Goal: Find specific page/section: Find specific page/section

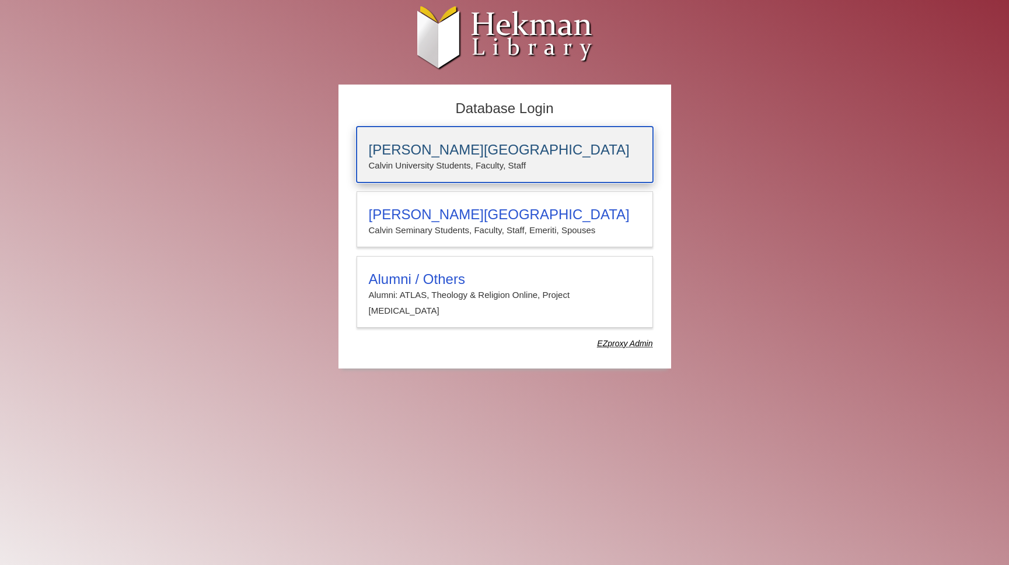
click at [541, 174] on div "[PERSON_NAME][GEOGRAPHIC_DATA] [PERSON_NAME] University Students, Faculty, Staff" at bounding box center [504, 155] width 296 height 56
click at [428, 147] on h3 "[PERSON_NAME][GEOGRAPHIC_DATA]" at bounding box center [505, 150] width 272 height 16
